Goal: Check status: Check status

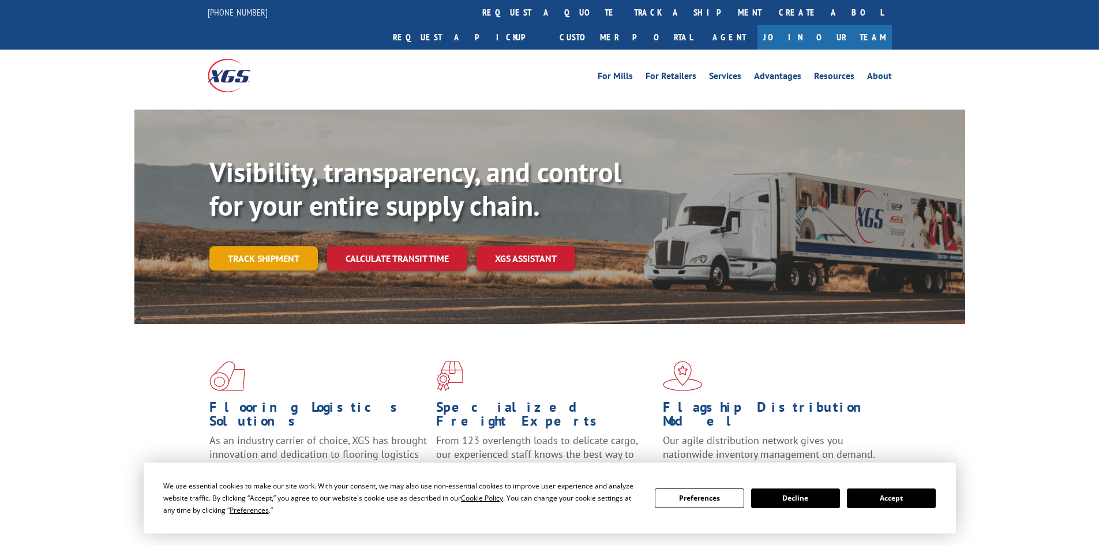
click at [284, 246] on link "Track shipment" at bounding box center [263, 258] width 108 height 24
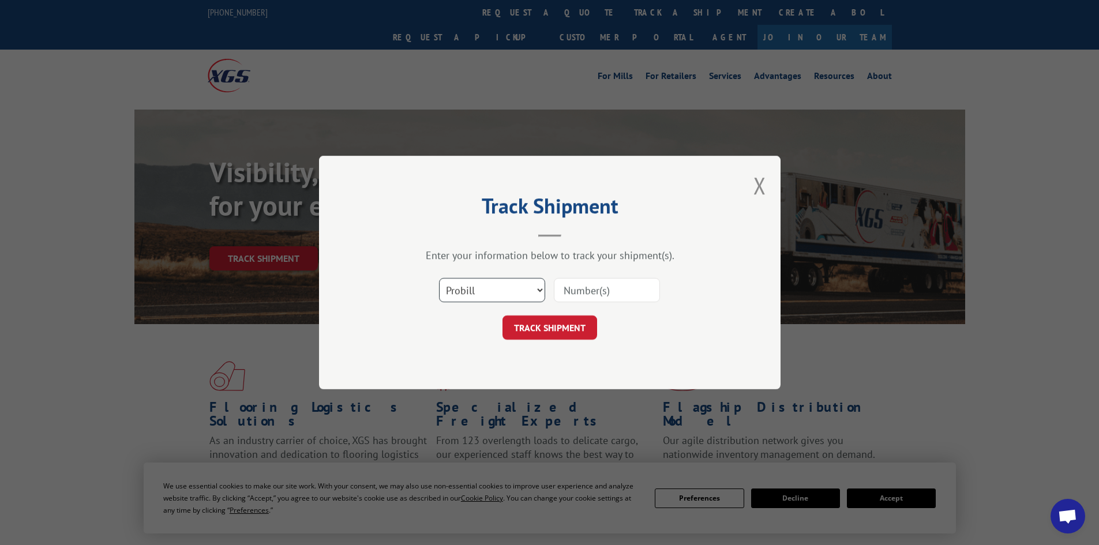
click at [494, 284] on select "Select category... Probill BOL PO" at bounding box center [492, 290] width 106 height 24
select select "bol"
click at [439, 278] on select "Select category... Probill BOL PO" at bounding box center [492, 290] width 106 height 24
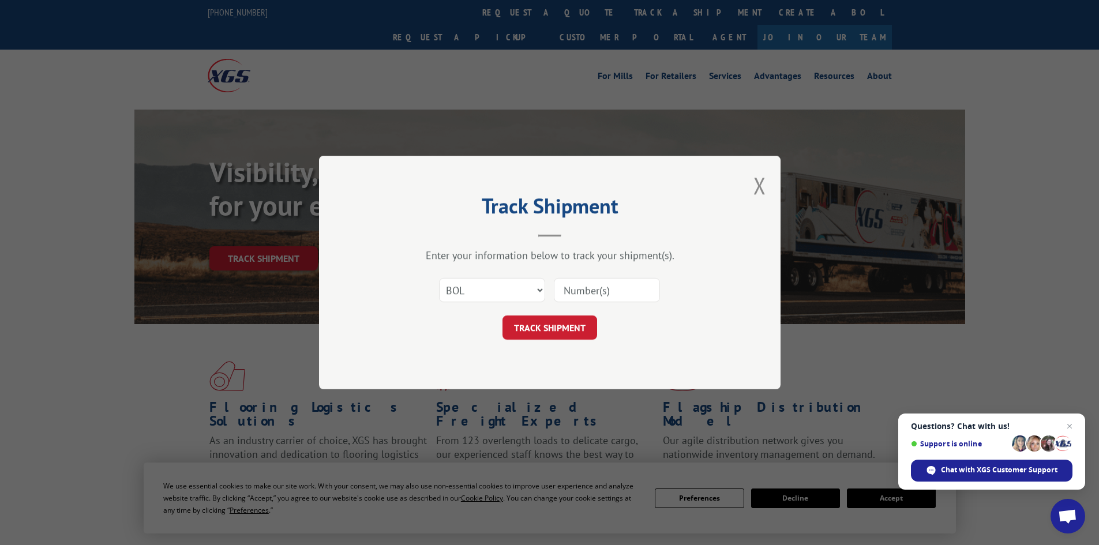
click at [574, 300] on input at bounding box center [607, 290] width 106 height 24
paste input "18.7sy of carpet that is not being installed,"
type input "18.7sy of carpet that is not being installed,"
drag, startPoint x: 651, startPoint y: 290, endPoint x: 496, endPoint y: 286, distance: 155.3
click at [496, 286] on div "Select category... Probill BOL PO 18.7sy of carpet that is not being installed," at bounding box center [550, 290] width 346 height 38
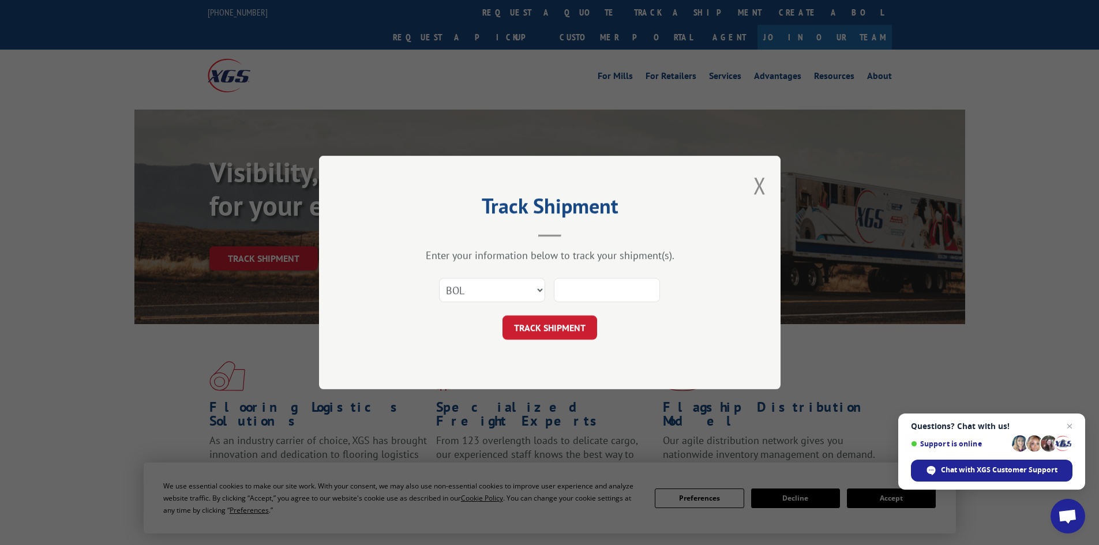
paste input "5221247"
type input "5221247"
click at [531, 325] on button "TRACK SHIPMENT" at bounding box center [550, 328] width 95 height 24
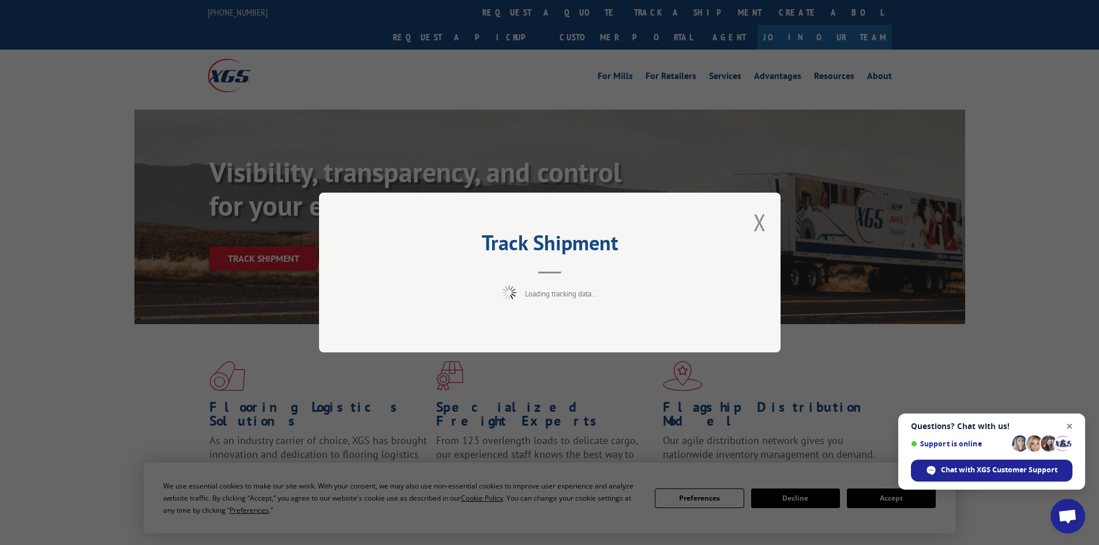
click at [1070, 424] on span "Close chat" at bounding box center [1070, 427] width 14 height 14
